Goal: Navigation & Orientation: Find specific page/section

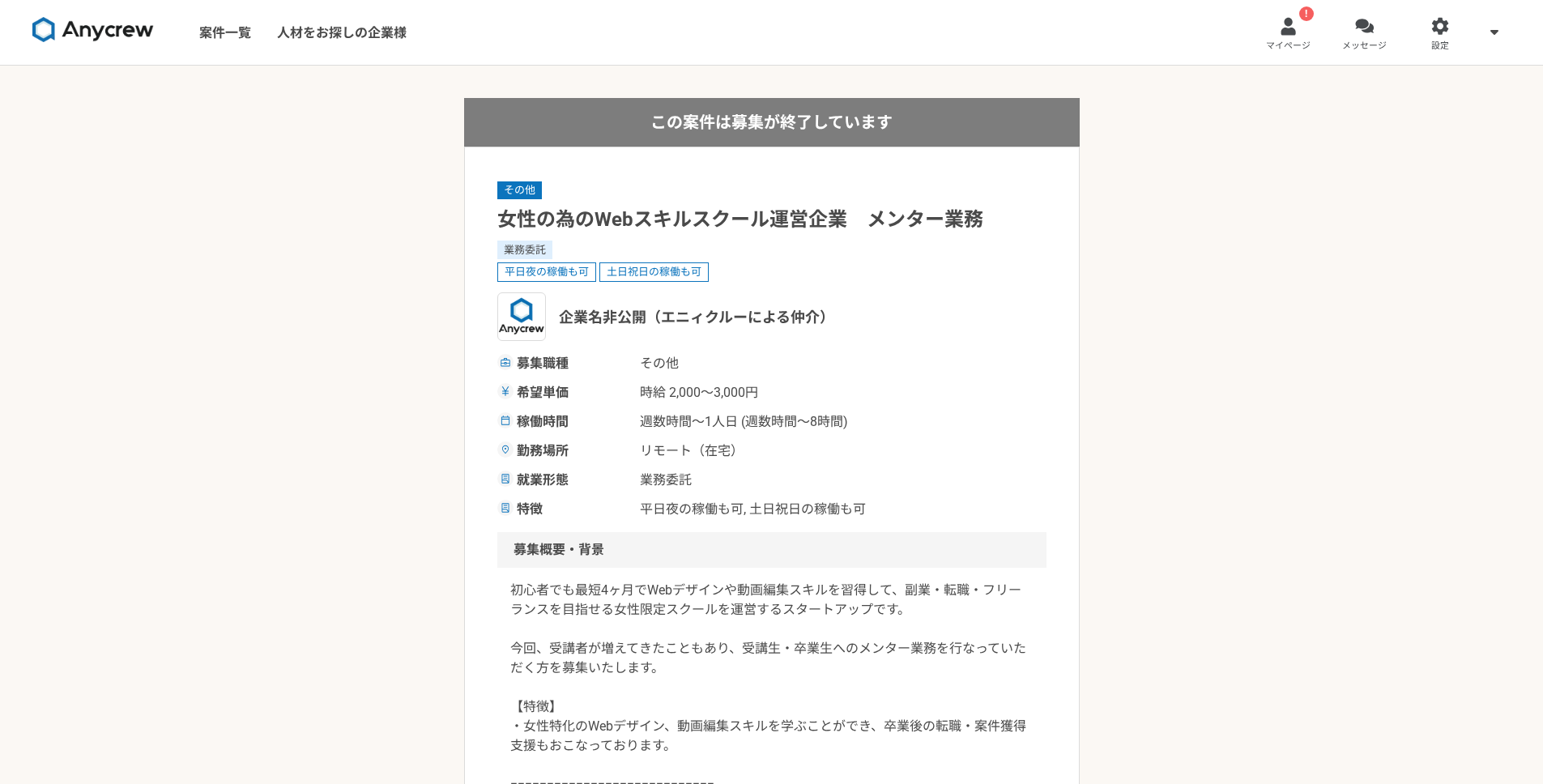
click at [1044, 206] on h1 "女性の為のWebスキルスクール運営企業　メンター業務" at bounding box center [771, 219] width 549 height 29
click at [1309, 38] on link "! マイページ" at bounding box center [1288, 32] width 76 height 64
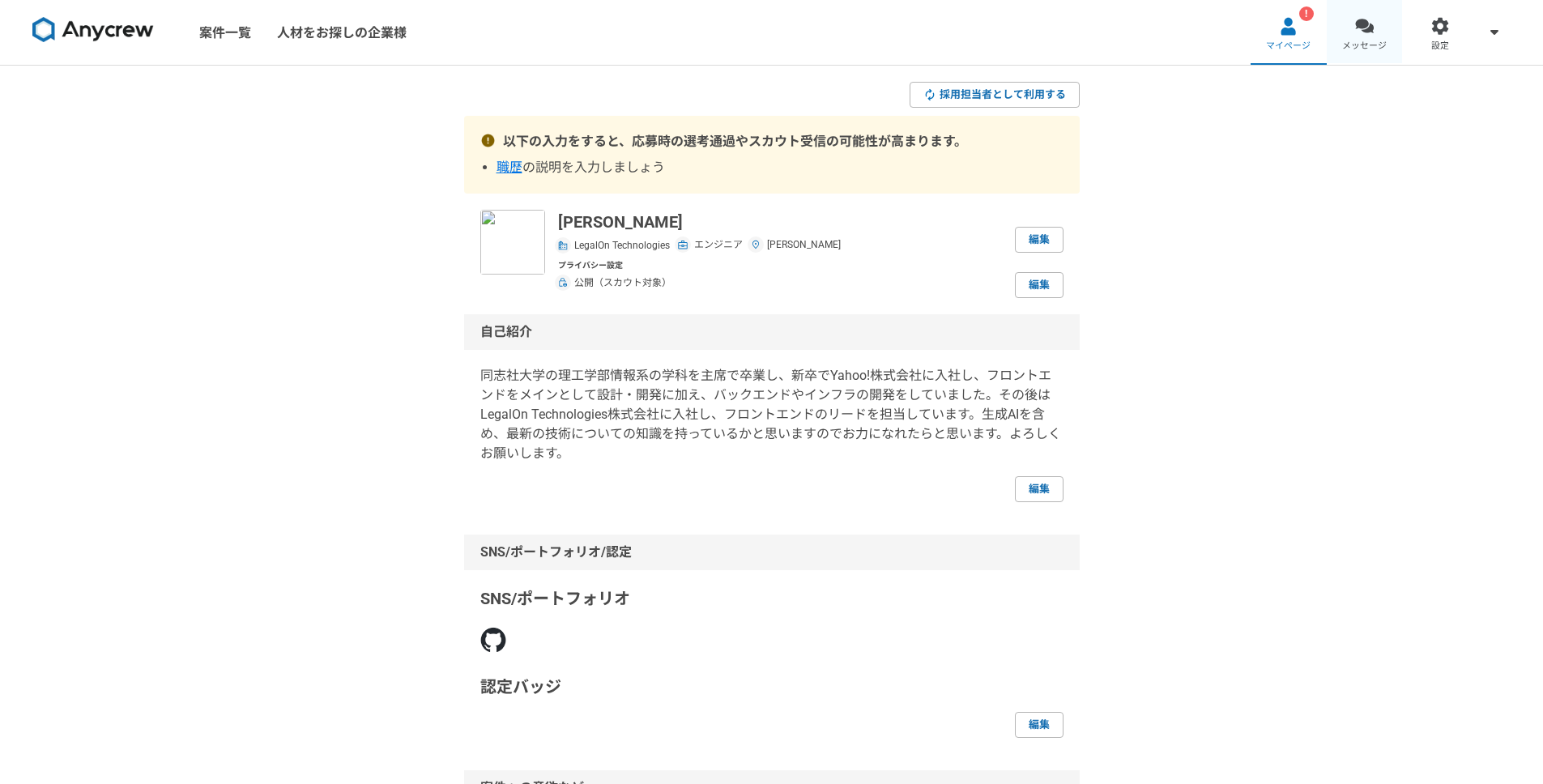
click at [1355, 29] on div at bounding box center [1363, 26] width 19 height 19
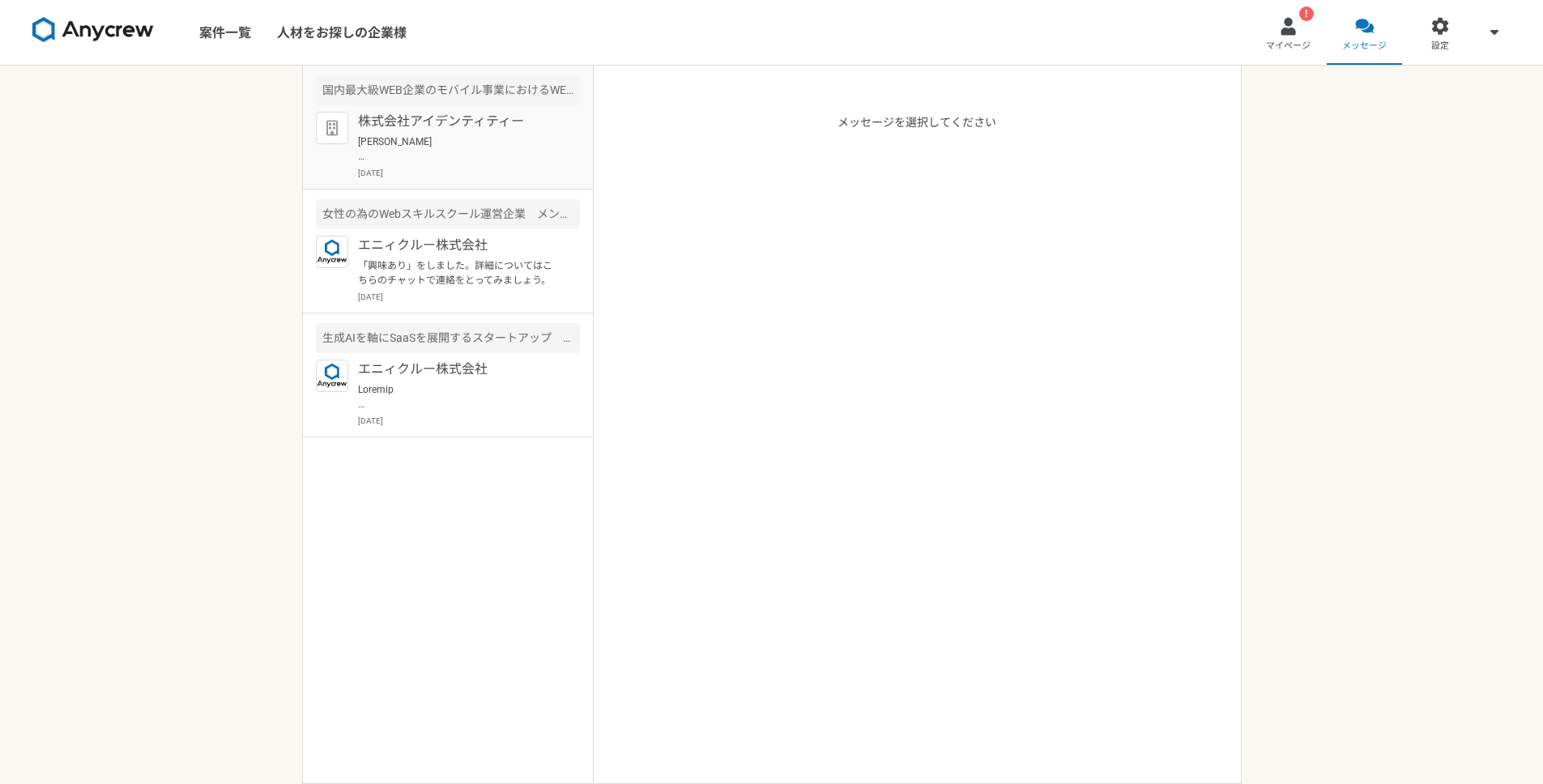
click at [438, 149] on p "[PERSON_NAME] お世話になります。 株式会社アイデンティティーでございます。 ご返信ありがとうございます。 本案件、辞退とのことで承りました。 ご…" at bounding box center [458, 149] width 200 height 29
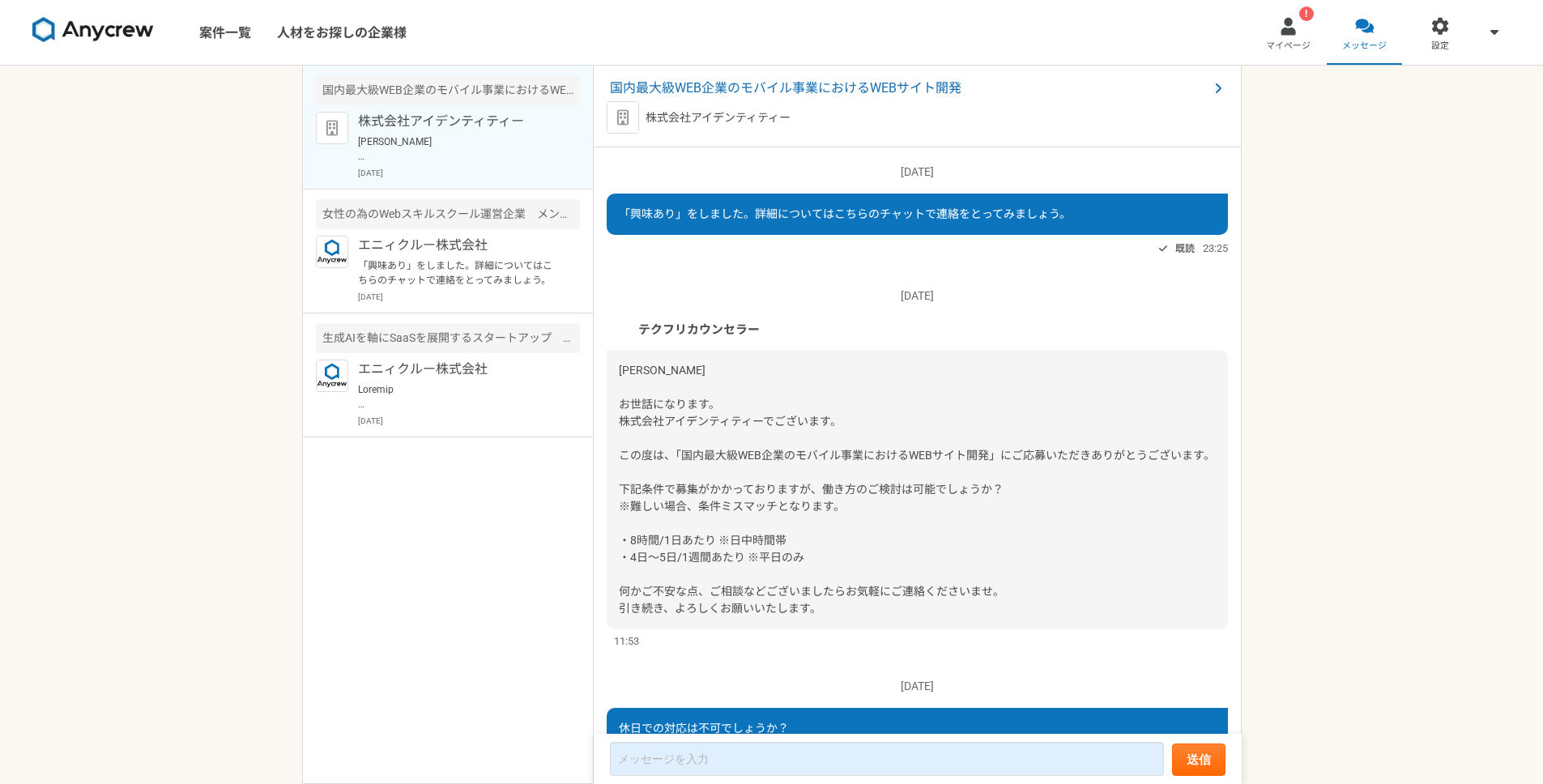
scroll to position [854, 0]
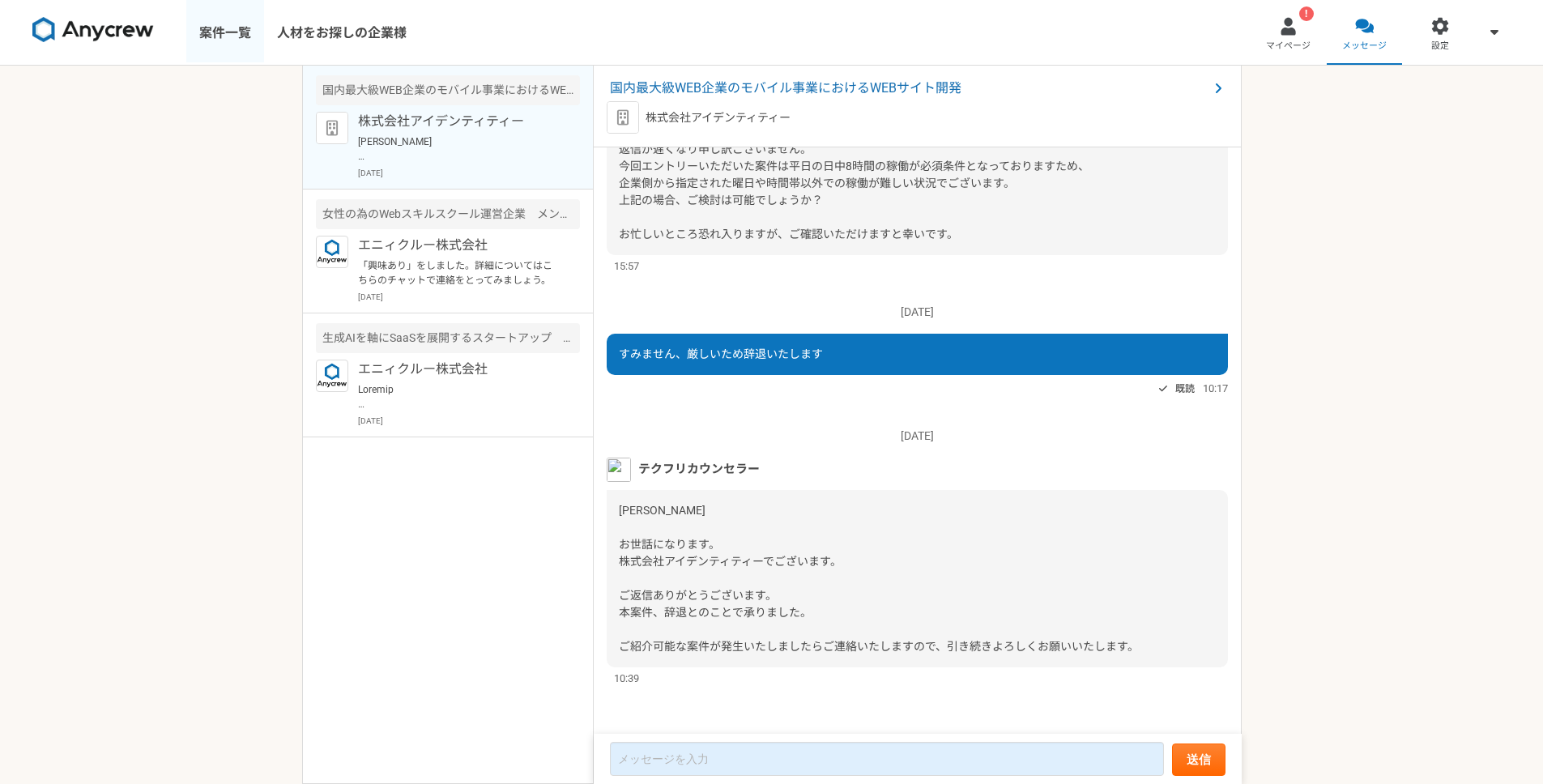
click at [222, 29] on link "案件一覧" at bounding box center [224, 32] width 78 height 64
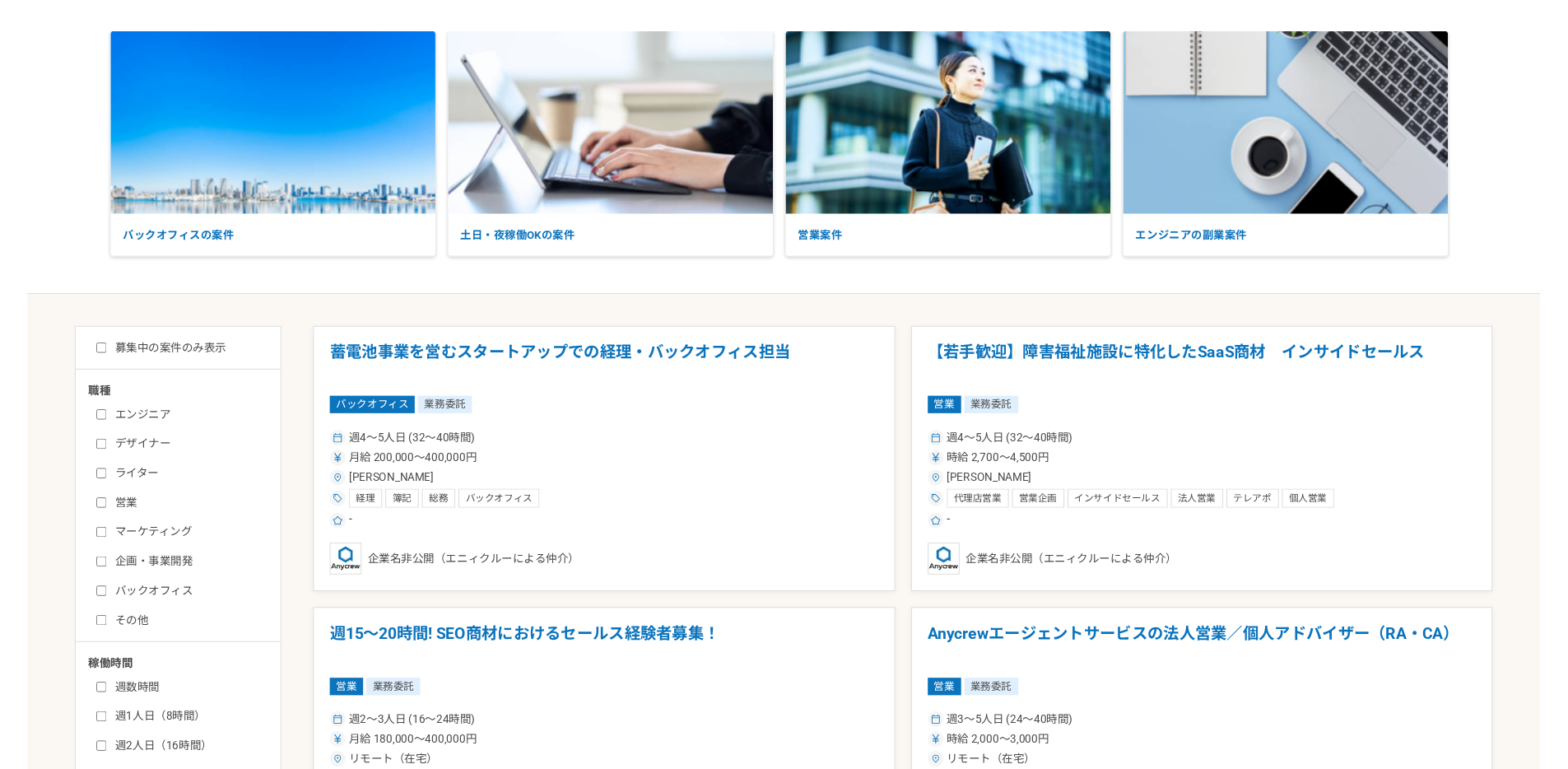
scroll to position [69, 0]
